Goal: Task Accomplishment & Management: Manage account settings

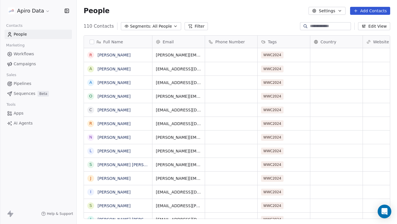
scroll to position [197, 321]
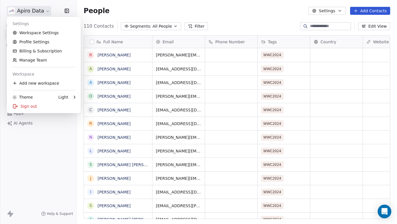
click at [42, 12] on html "Apiro Data Contacts People Marketing Workflows Campaigns Sales Pipelines Sequen…" at bounding box center [198, 115] width 397 height 231
click at [39, 33] on link "Workspace Settings" at bounding box center [43, 32] width 69 height 9
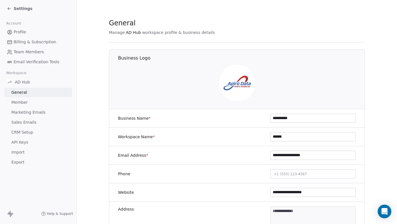
click at [31, 108] on link "Marketing Emails" at bounding box center [38, 112] width 67 height 9
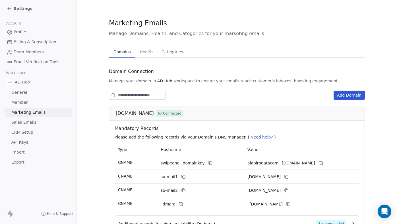
click at [343, 97] on button "Add Domain" at bounding box center [349, 95] width 31 height 9
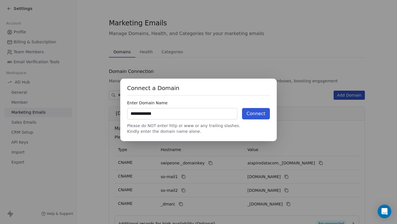
type input "**********"
click at [253, 116] on button "Connect" at bounding box center [256, 113] width 28 height 11
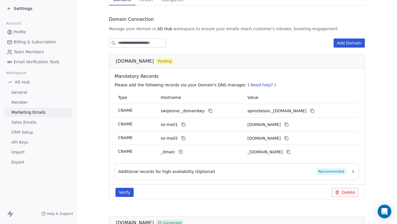
scroll to position [53, 0]
click at [208, 110] on icon at bounding box center [210, 110] width 5 height 5
click at [315, 110] on icon at bounding box center [312, 110] width 5 height 5
click at [128, 192] on button "Verify" at bounding box center [125, 191] width 18 height 9
click at [350, 170] on button "Additional records for high availability (Optional) Recommended" at bounding box center [236, 170] width 237 height 7
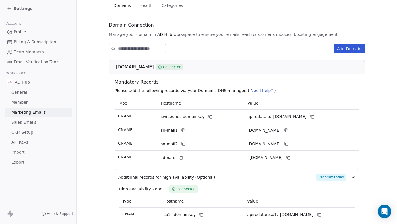
scroll to position [0, 0]
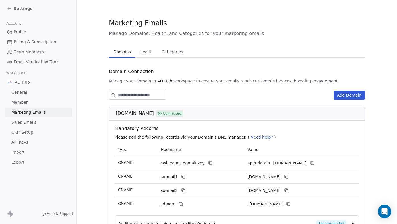
click at [24, 122] on span "Sales Emails" at bounding box center [23, 122] width 25 height 6
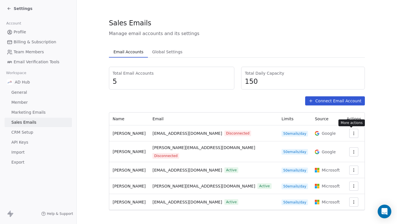
click at [354, 134] on icon "button" at bounding box center [354, 134] width 0 height 0
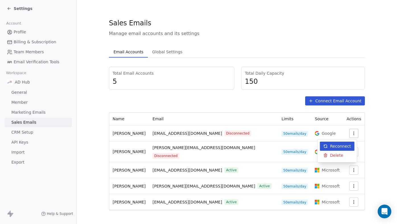
click at [340, 146] on span "Reconnect" at bounding box center [341, 146] width 21 height 6
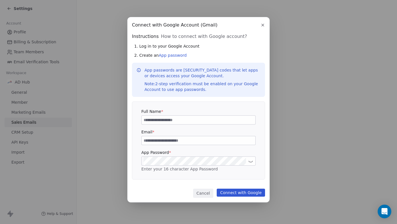
click at [157, 120] on input at bounding box center [199, 120] width 114 height 9
type input "*"
type input "**********"
click at [157, 144] on input at bounding box center [199, 140] width 114 height 9
type input "**********"
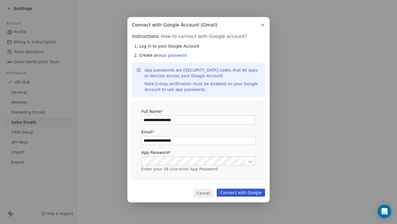
click at [251, 162] on icon at bounding box center [251, 162] width 4 height 2
click at [249, 193] on button "Connect with Google" at bounding box center [241, 192] width 48 height 8
click at [171, 56] on link "App password" at bounding box center [173, 55] width 28 height 5
click at [128, 159] on div "**********" at bounding box center [199, 109] width 142 height 185
click at [173, 54] on link "App password" at bounding box center [173, 55] width 28 height 5
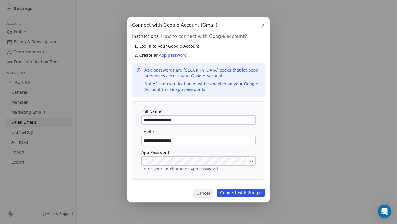
click at [244, 193] on button "Connect with Google" at bounding box center [241, 192] width 48 height 8
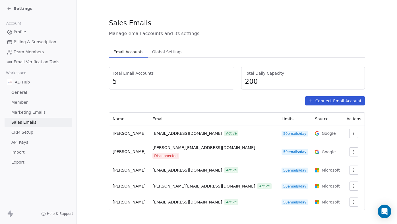
click at [34, 112] on span "Marketing Emails" at bounding box center [28, 112] width 34 height 6
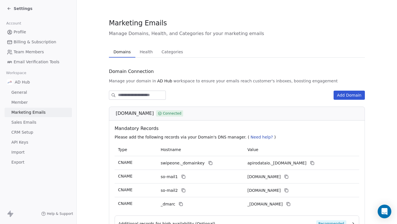
click at [355, 96] on button "Add Domain" at bounding box center [349, 95] width 31 height 9
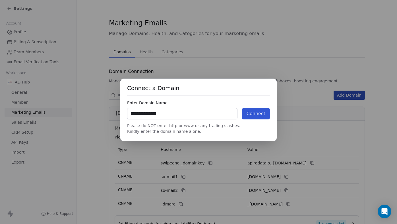
type input "**********"
click at [254, 111] on button "Connect" at bounding box center [256, 113] width 28 height 11
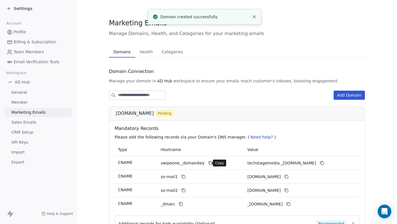
click at [208, 163] on icon at bounding box center [210, 163] width 5 height 5
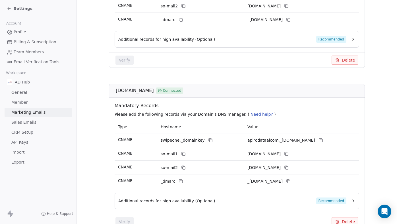
scroll to position [540, 0]
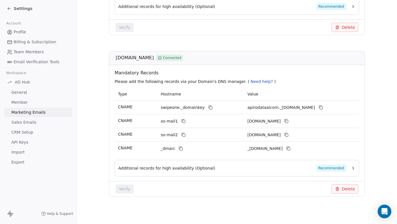
click at [18, 7] on span "Settings" at bounding box center [23, 9] width 19 height 6
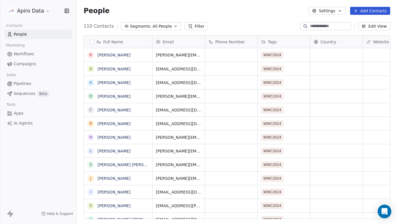
scroll to position [197, 321]
